Goal: Transaction & Acquisition: Purchase product/service

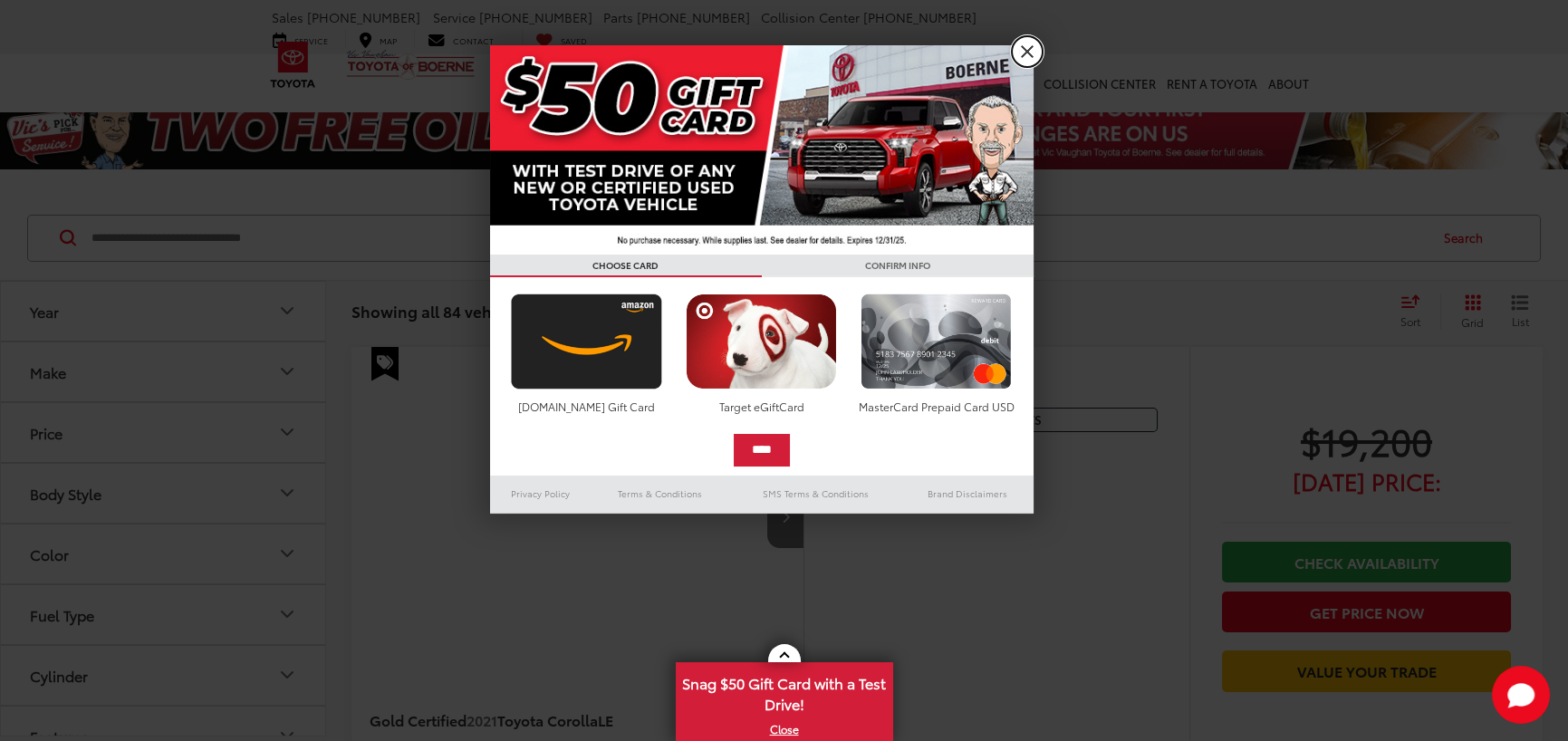
click at [1028, 55] on link "X" at bounding box center [1028, 51] width 30 height 30
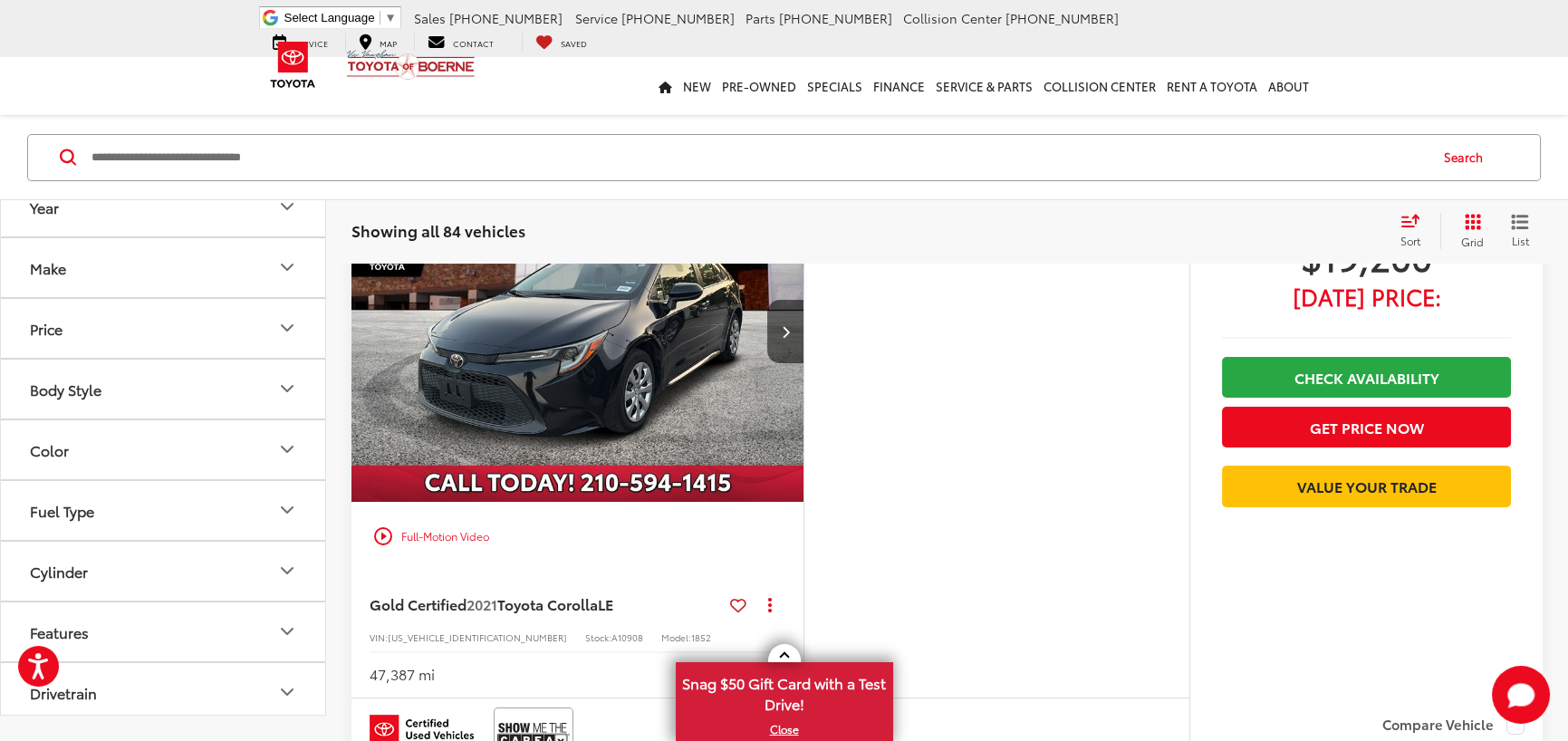
scroll to position [23, 0]
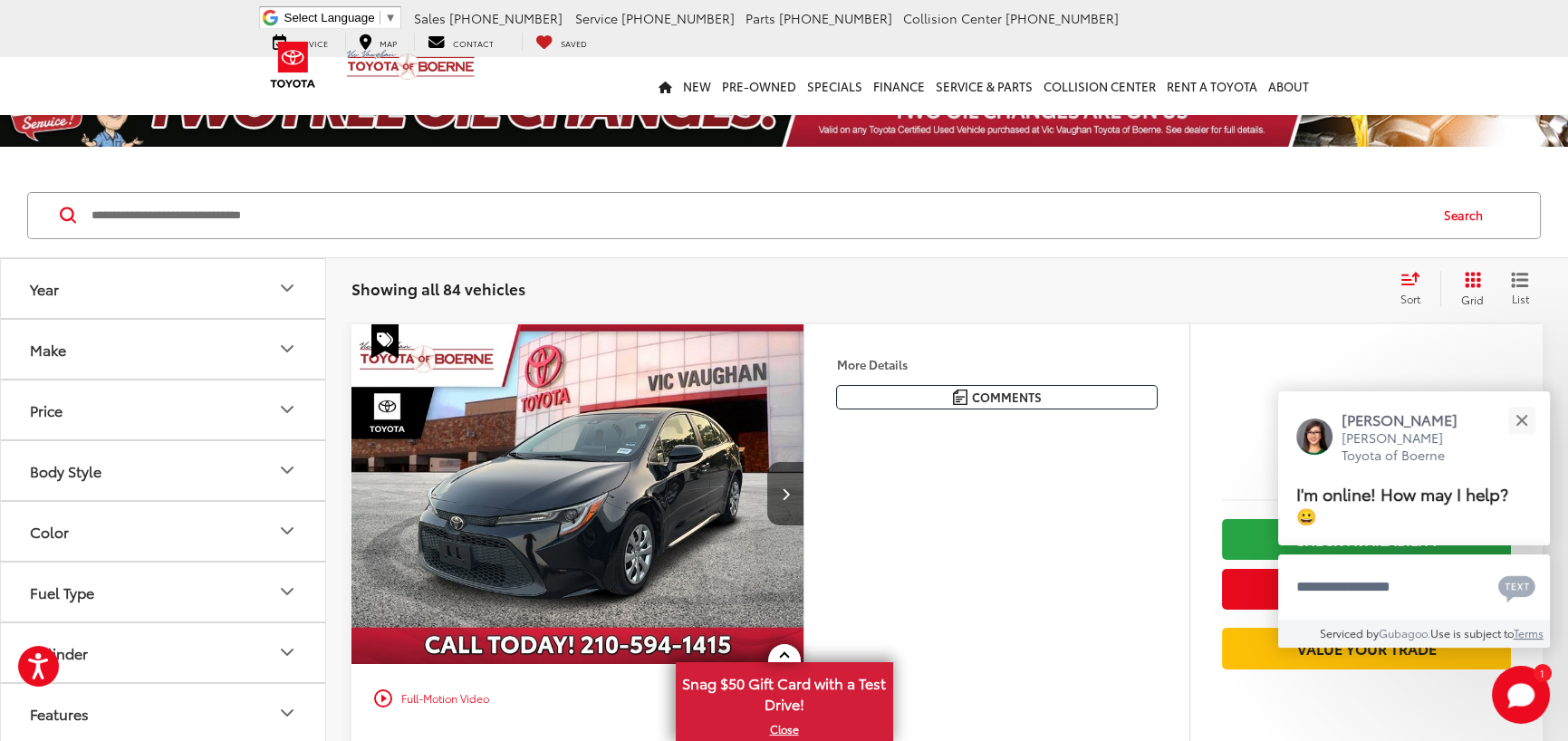
click at [45, 352] on div "Make" at bounding box center [47, 350] width 36 height 17
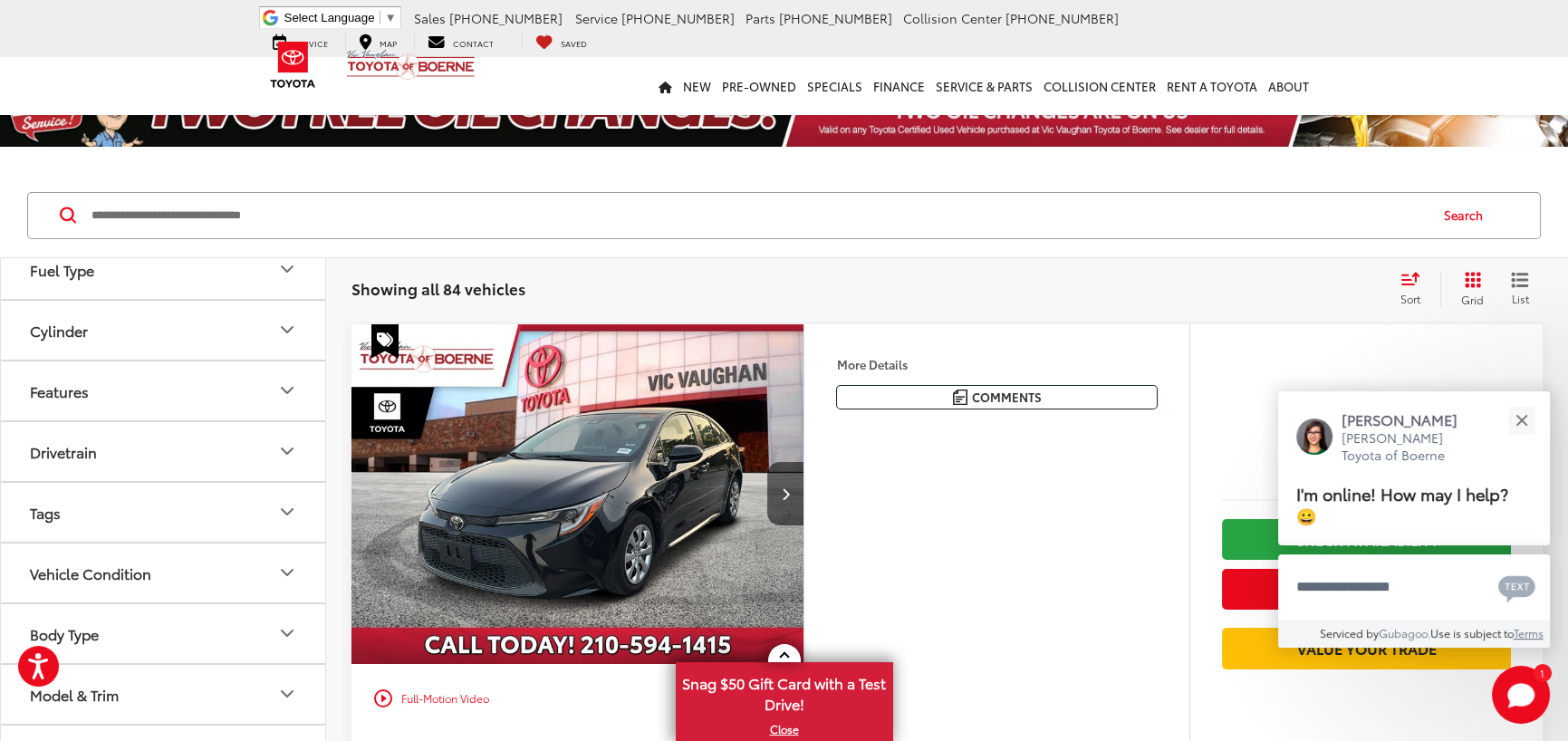
scroll to position [345, 0]
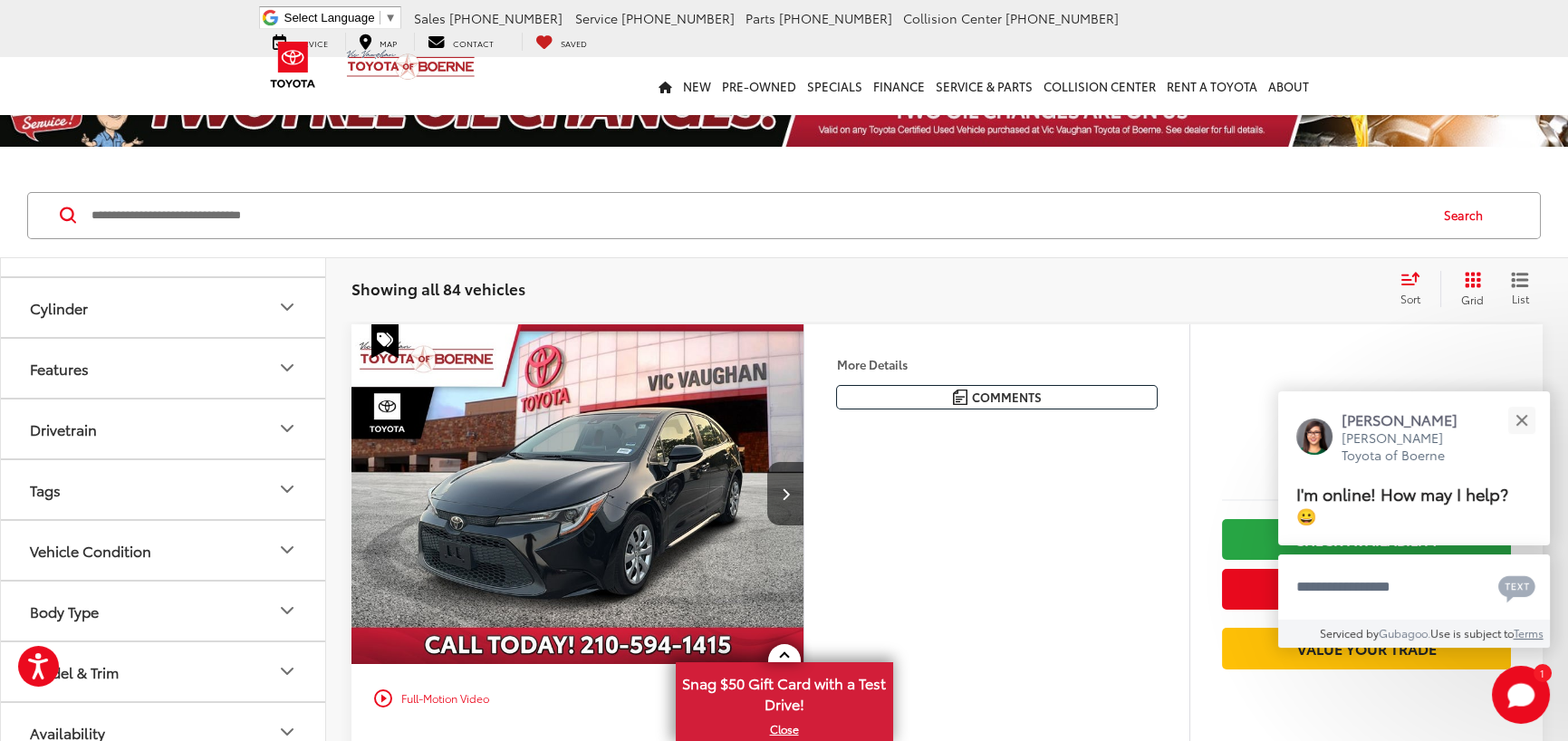
click at [161, 206] on input "Search by Make, Model, or Keyword" at bounding box center [758, 216] width 1337 height 44
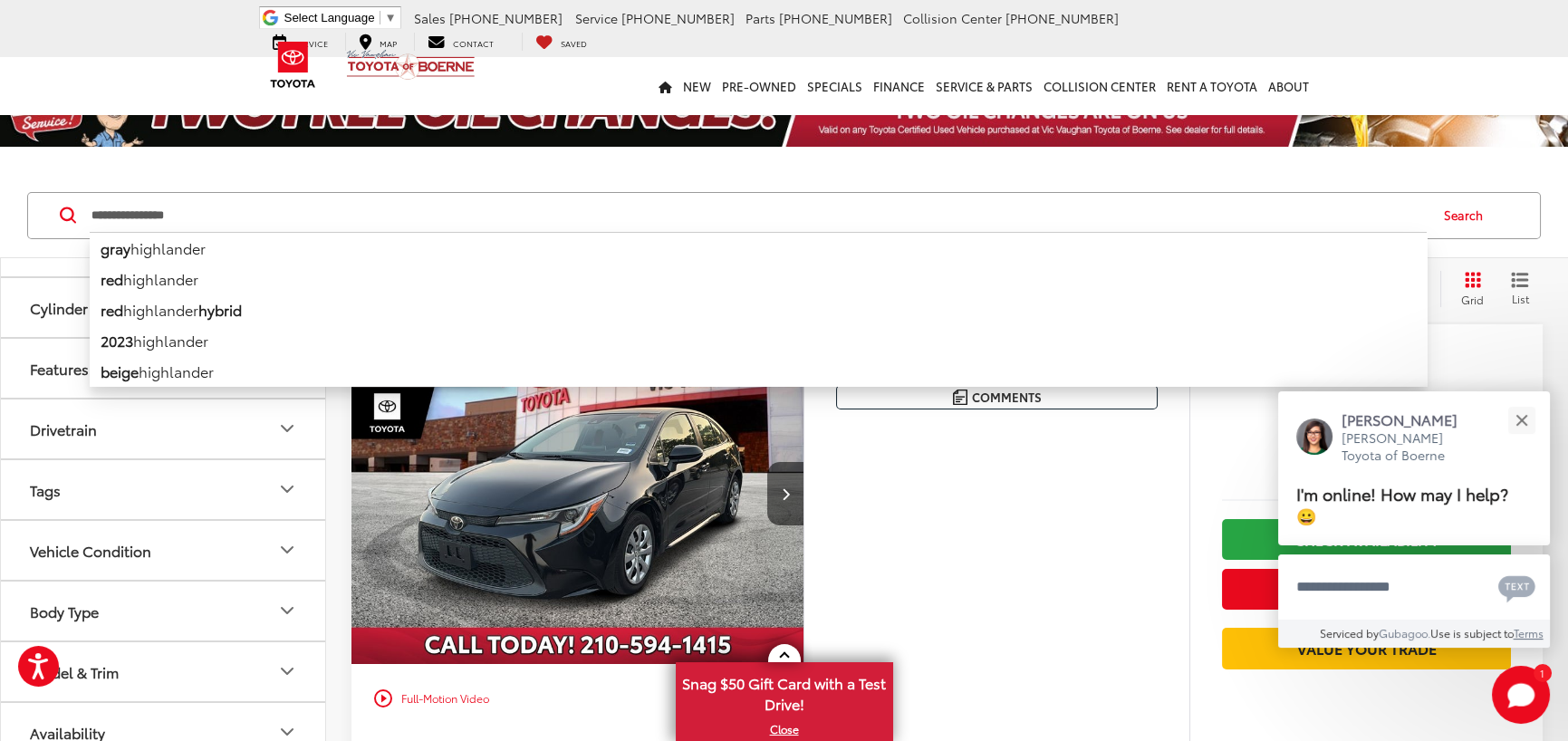
type input "**********"
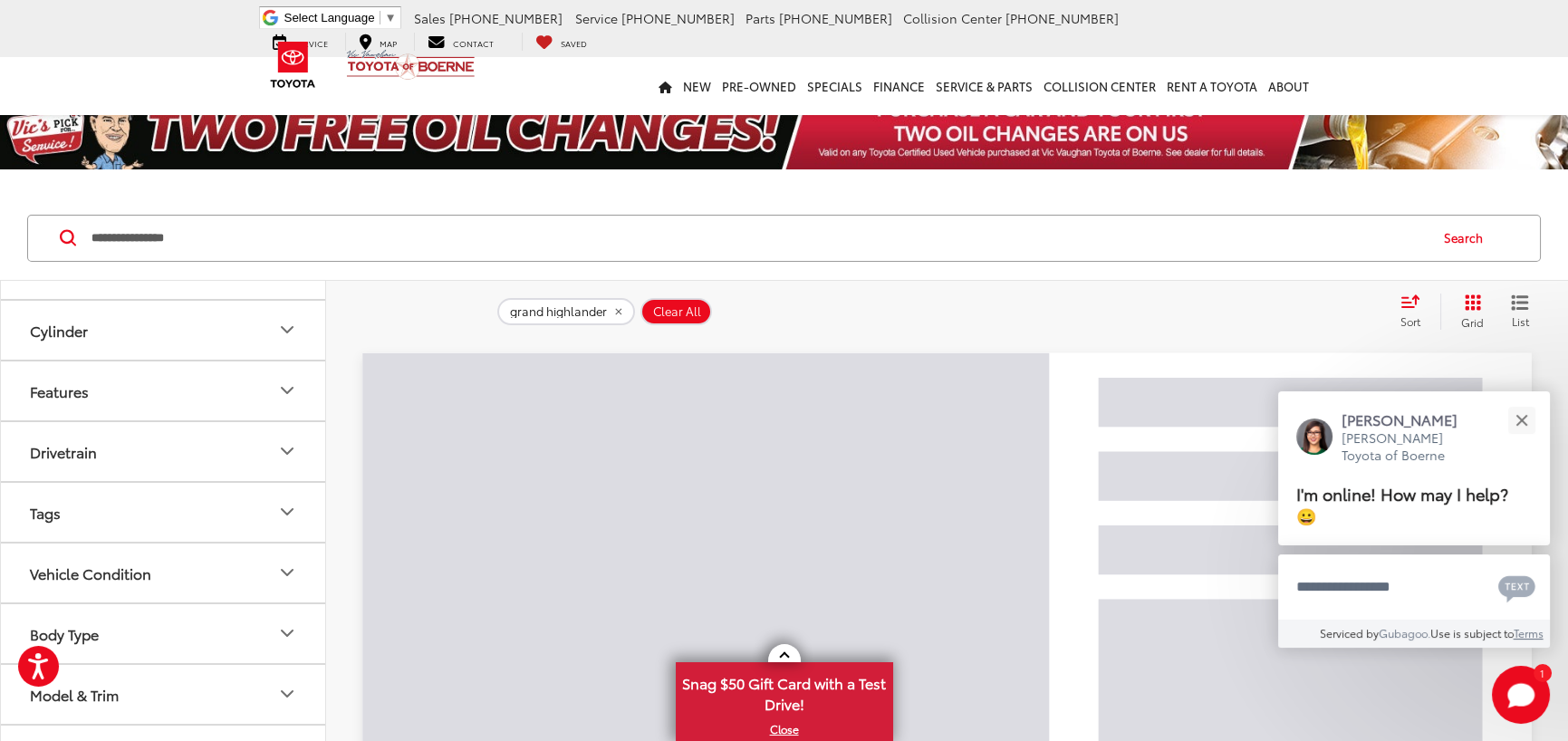
scroll to position [108, 0]
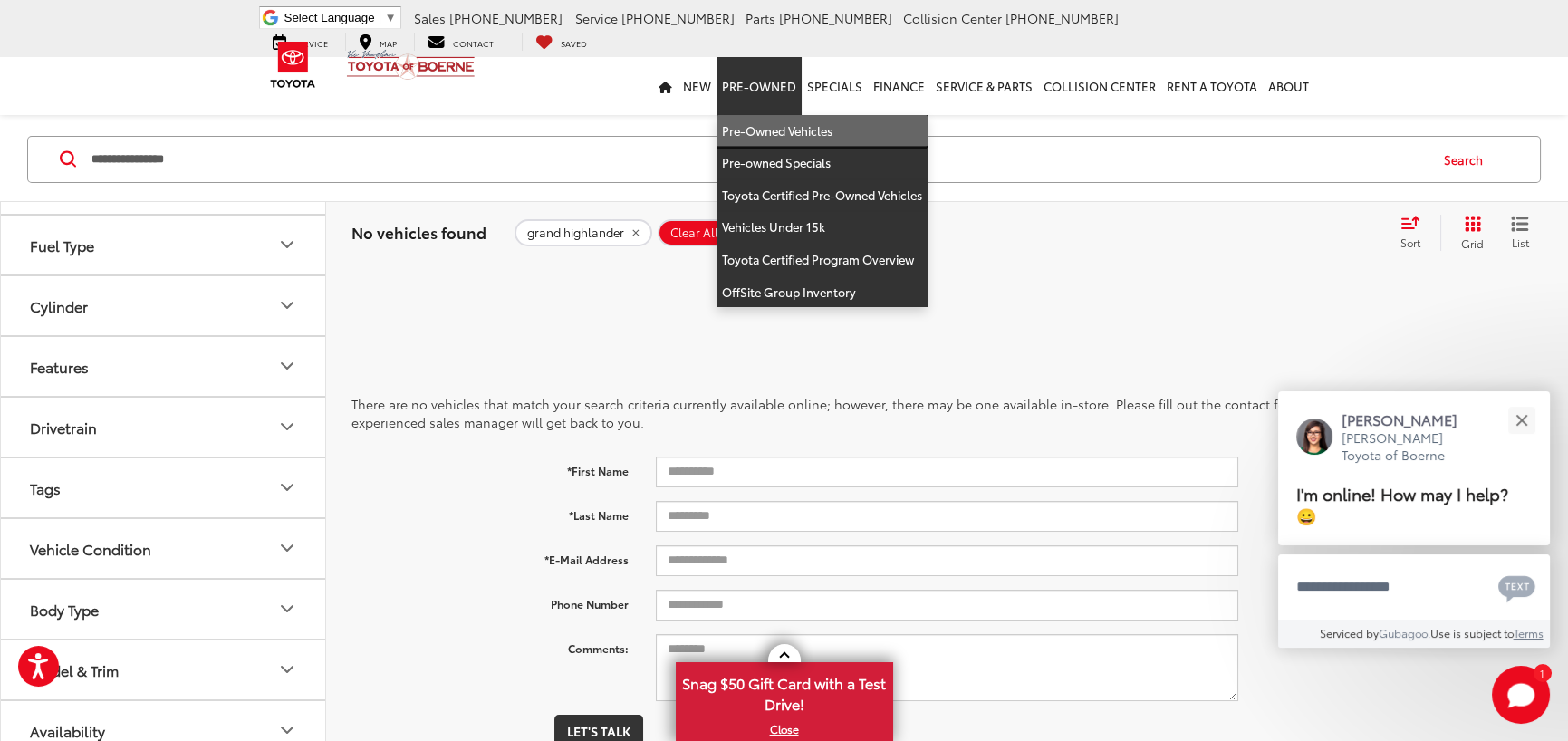
drag, startPoint x: 770, startPoint y: 125, endPoint x: 364, endPoint y: 272, distance: 431.8
click at [770, 125] on link "Pre-Owned Vehicles" at bounding box center [822, 131] width 211 height 32
